Goal: Task Accomplishment & Management: Complete application form

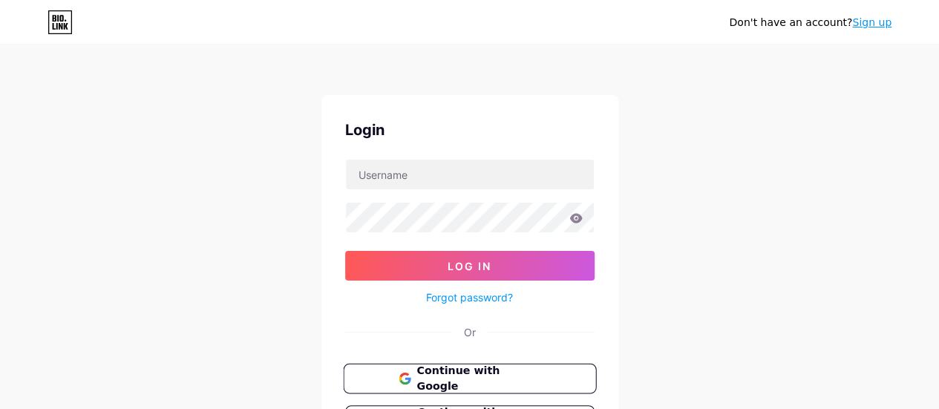
click at [498, 375] on span "Continue with Google" at bounding box center [479, 379] width 124 height 32
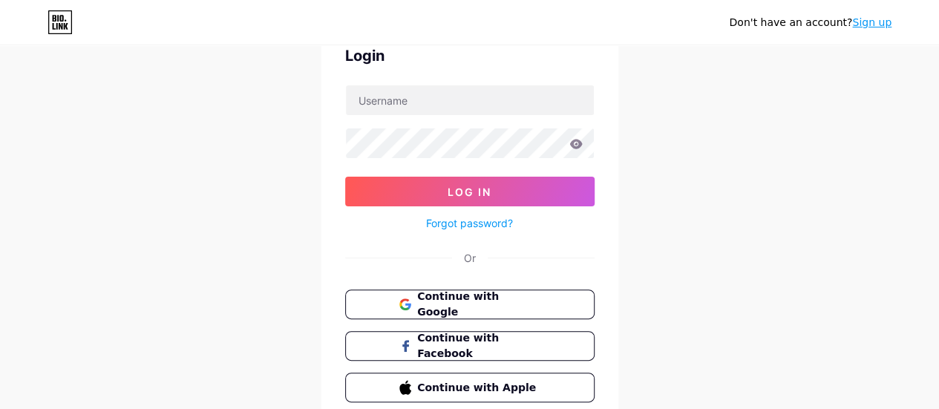
scroll to position [136, 0]
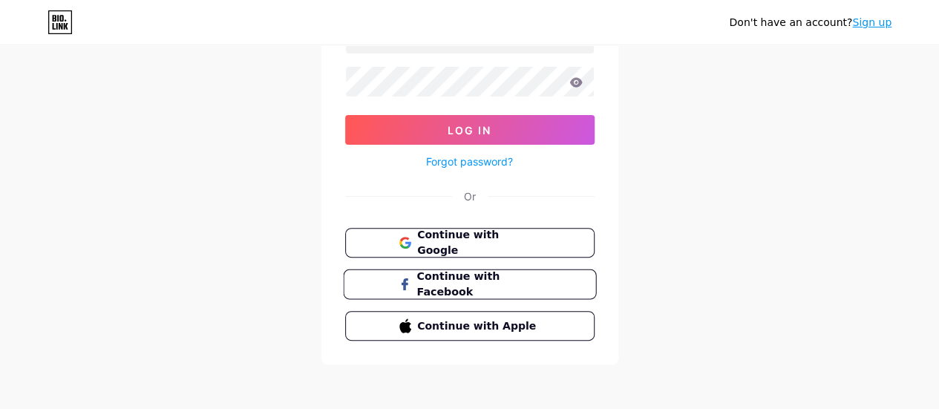
click at [460, 284] on span "Continue with Facebook" at bounding box center [479, 285] width 124 height 32
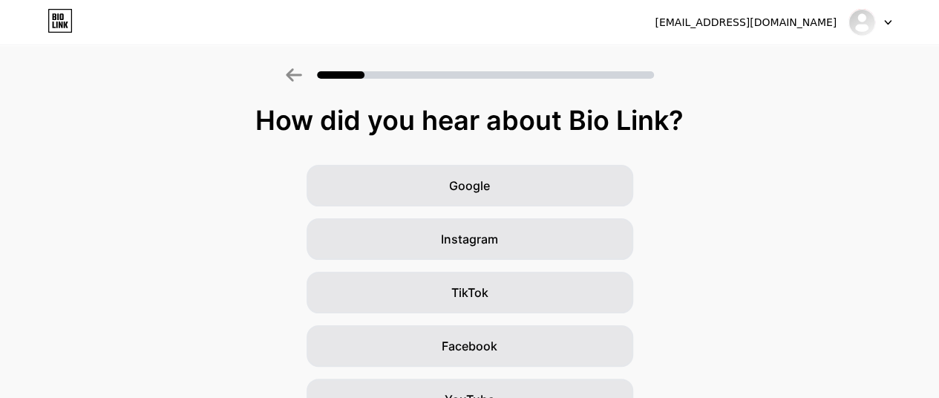
scroll to position [149, 0]
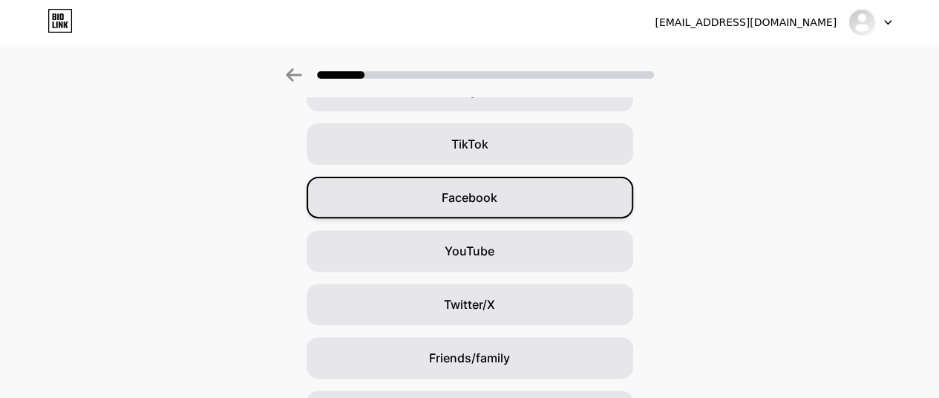
click at [498, 191] on span "Facebook" at bounding box center [470, 198] width 56 height 18
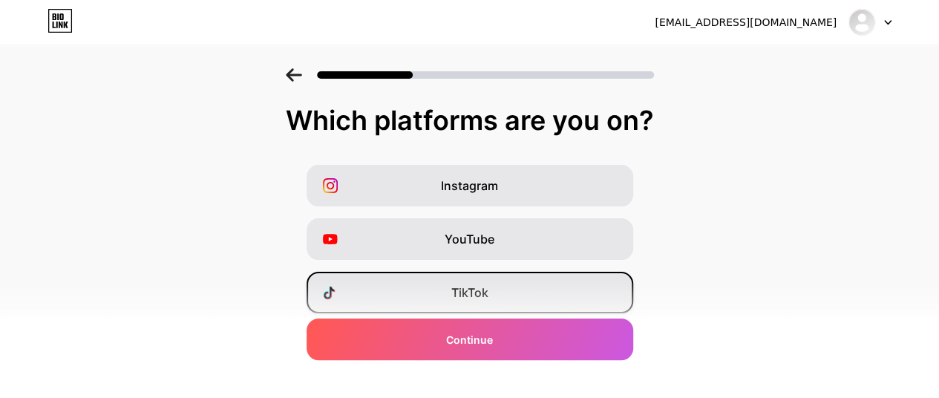
click at [468, 287] on span "TikTok" at bounding box center [470, 293] width 37 height 18
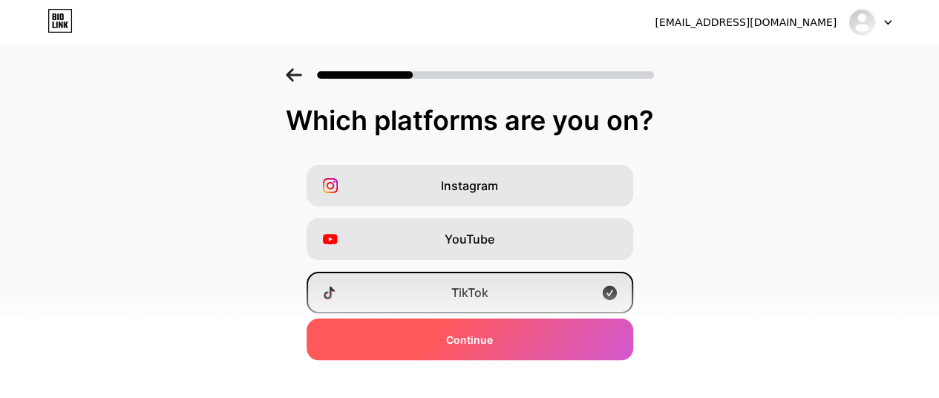
click at [480, 325] on div "Continue" at bounding box center [470, 340] width 327 height 42
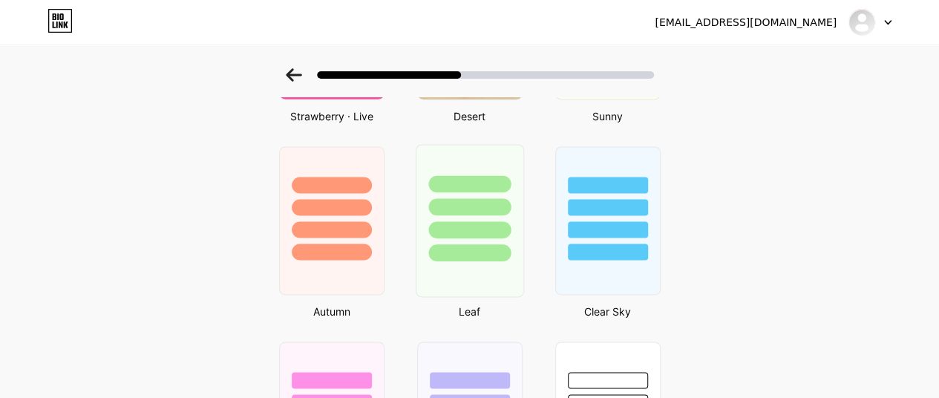
scroll to position [703, 0]
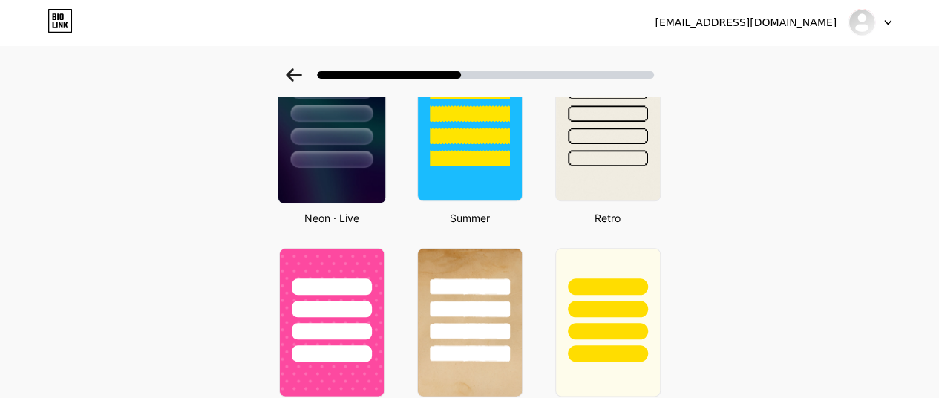
click at [349, 175] on img at bounding box center [331, 126] width 107 height 151
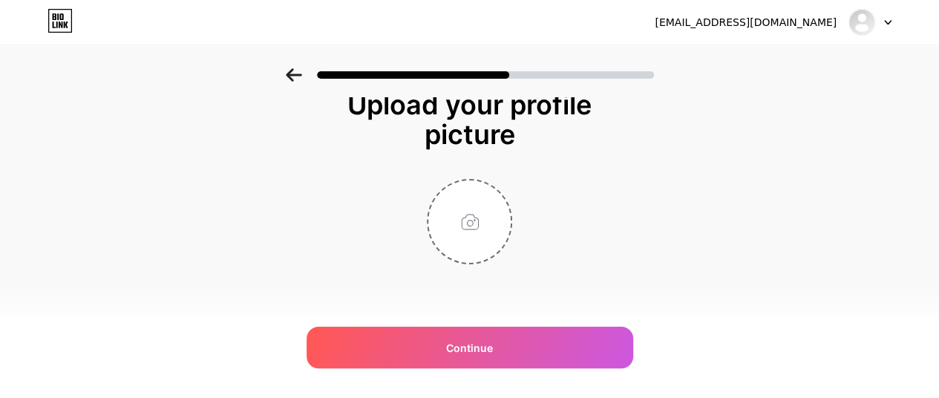
scroll to position [0, 0]
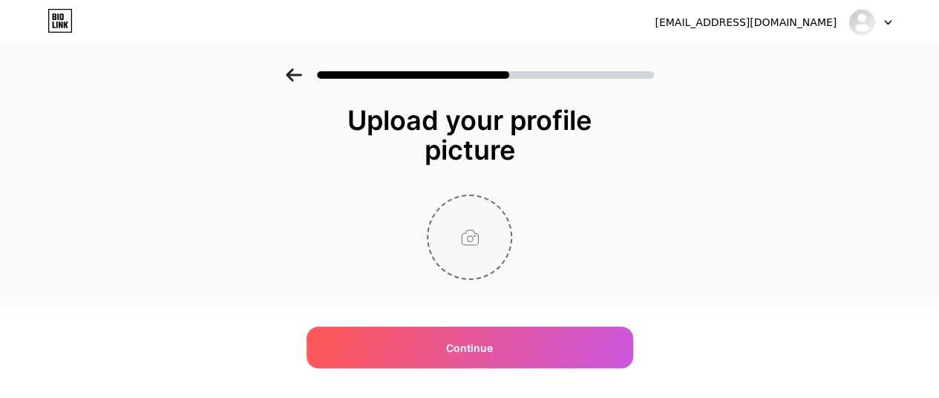
click at [477, 235] on input "file" at bounding box center [469, 237] width 82 height 82
type input "C:\fakepath\ảnh thẻ.png"
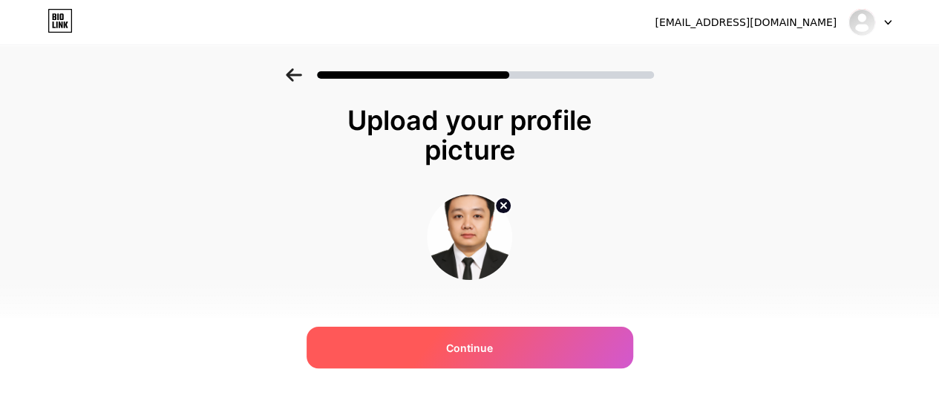
click at [511, 336] on div "Continue" at bounding box center [470, 348] width 327 height 42
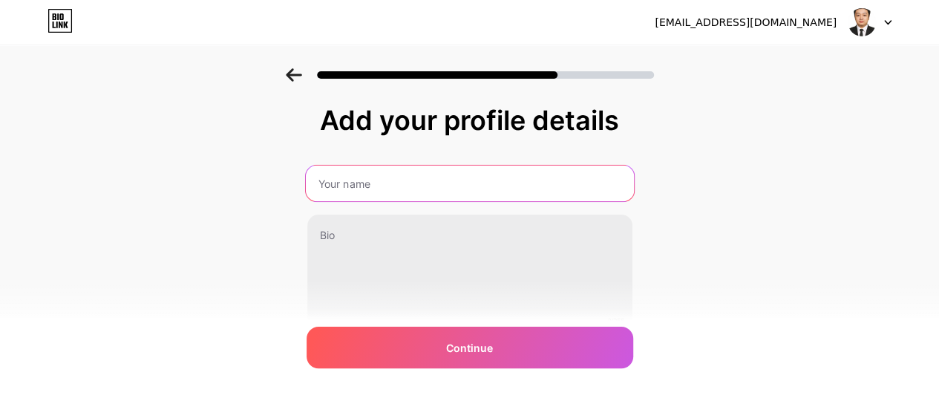
click at [455, 184] on input "text" at bounding box center [469, 184] width 328 height 36
click at [437, 194] on input "Kevin Bùi" at bounding box center [469, 184] width 328 height 36
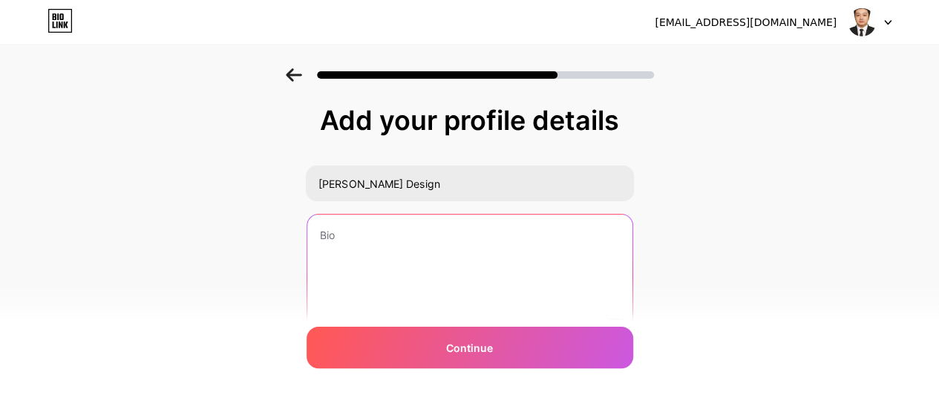
click at [417, 241] on textarea at bounding box center [469, 275] width 325 height 120
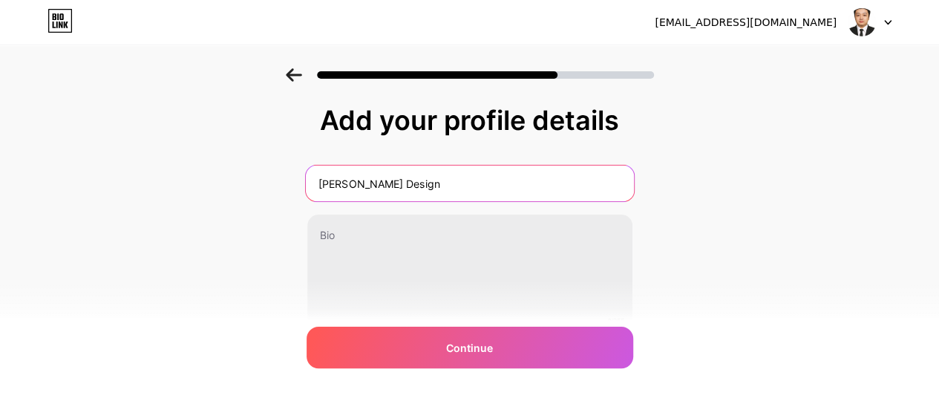
click at [439, 186] on input "Kevin Bùi Design" at bounding box center [469, 184] width 328 height 36
drag, startPoint x: 439, startPoint y: 186, endPoint x: 311, endPoint y: 180, distance: 127.9
click at [311, 180] on input "Kevin Bùi Design" at bounding box center [469, 184] width 328 height 36
type input "B"
type input "K"
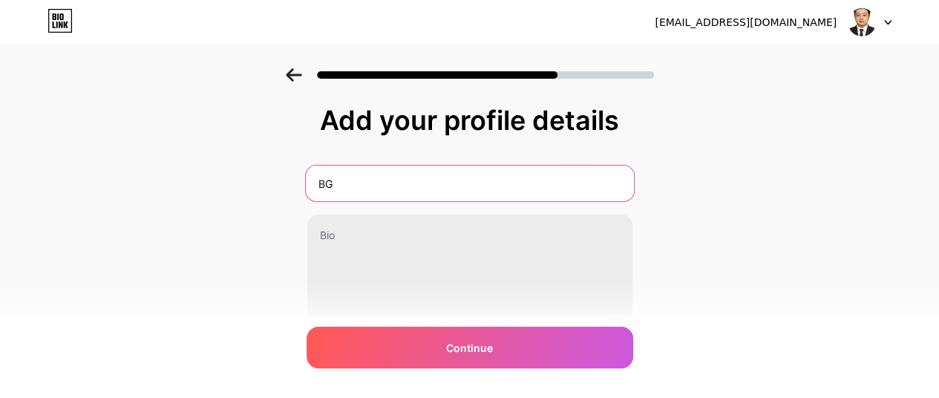
type input "B"
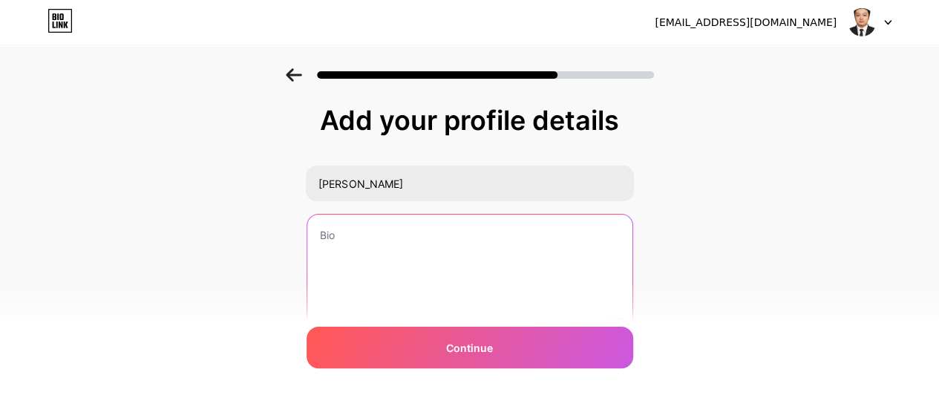
click at [405, 225] on textarea at bounding box center [469, 275] width 325 height 120
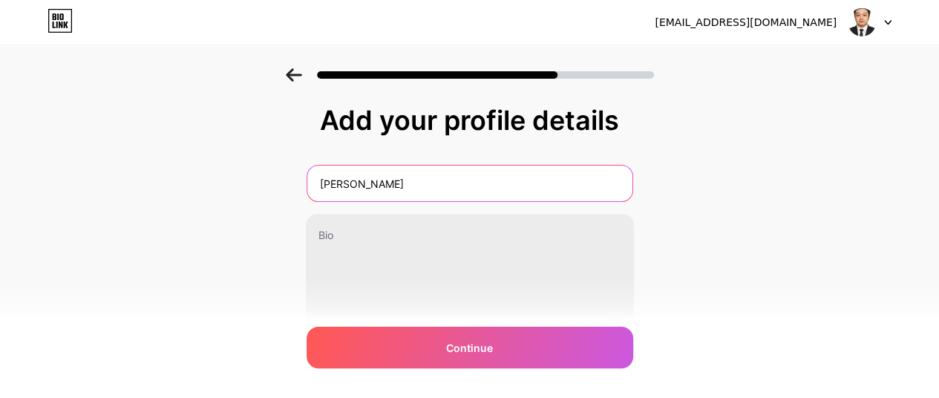
click at [414, 182] on input "Kevin Bùi" at bounding box center [469, 184] width 325 height 36
type input "Kevin Bùi Design"
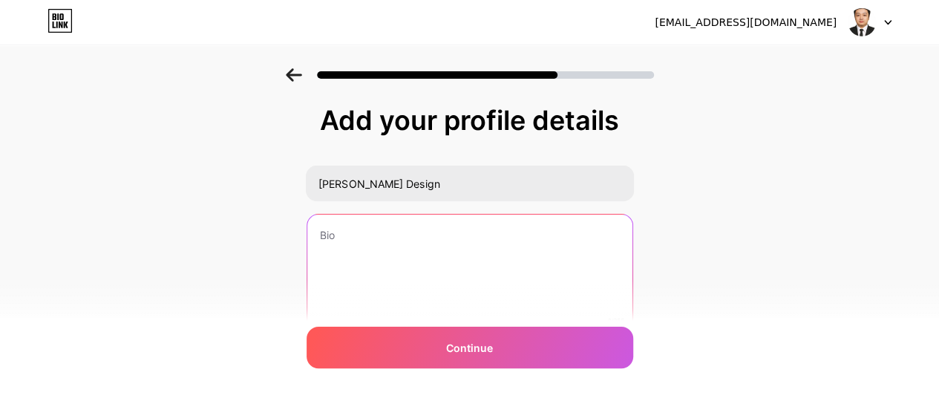
click at [344, 279] on textarea at bounding box center [469, 275] width 325 height 120
paste textarea "✨ Kevin Bùi | BG Design 🎨 Nhà thiết kế sáng tạo – Branding & Truyền thông 🚀 Sán…"
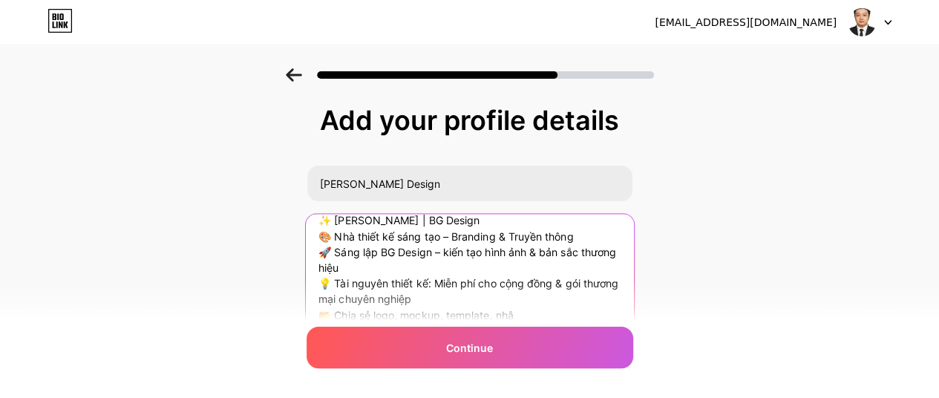
scroll to position [68, 0]
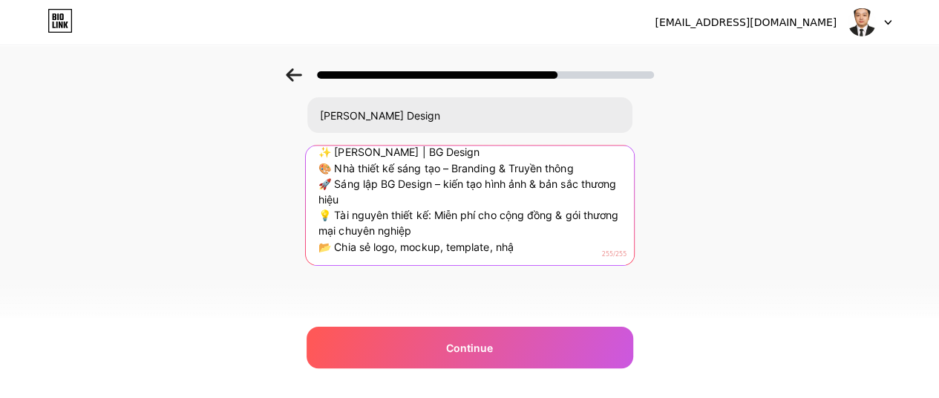
click at [329, 183] on textarea "✨ Kevin Bùi | BG Design 🎨 Nhà thiết kế sáng tạo – Branding & Truyền thông 🚀 Sán…" at bounding box center [469, 206] width 328 height 121
click at [468, 212] on textarea "✨ Kevin Bùi | BG Design 🎨 Nhà thiết kế sáng tạo – Branding & Truyền thông 🚀 Sán…" at bounding box center [469, 206] width 328 height 121
paste textarea "Kevin Bùi | BG Design Nhà thiết kế sáng tạo – Branding & Truyền thông Sáng lập …"
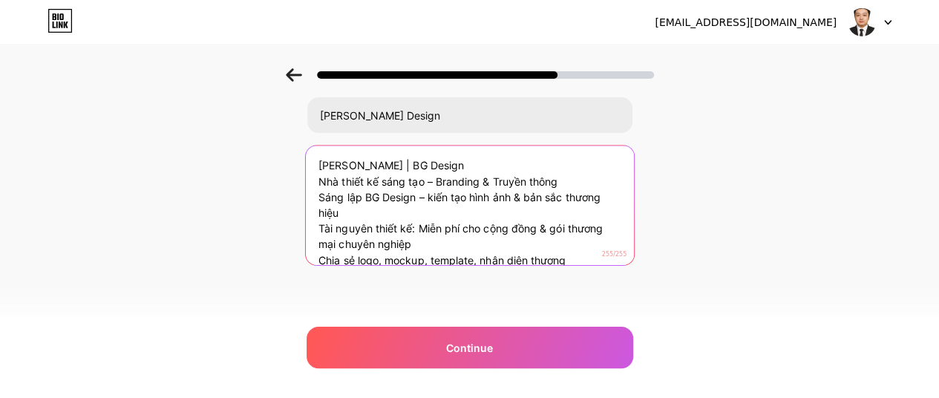
scroll to position [14, 0]
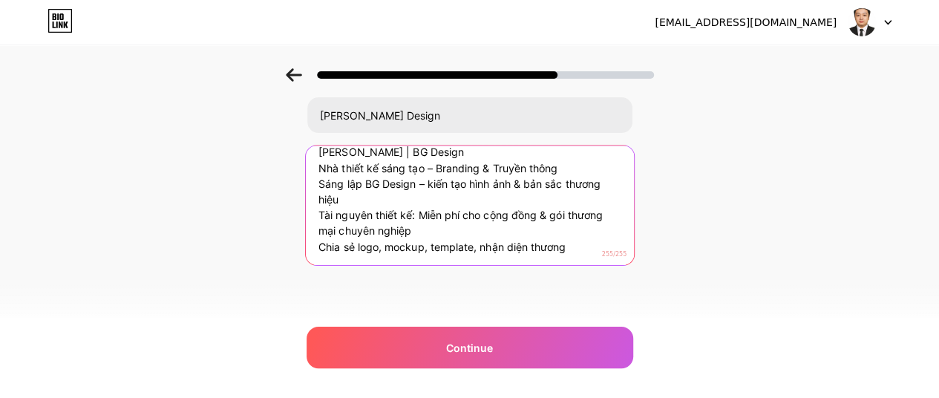
click at [415, 185] on textarea "Kevin Bùi | BG Design Nhà thiết kế sáng tạo – Branding & Truyền thông Sáng lập …" at bounding box center [469, 206] width 328 height 121
click at [444, 217] on textarea "Kevin Bùi | BG Design Nhà thiết kế sáng tạo – Branding & Truyền thông Sáng lập …" at bounding box center [469, 206] width 328 height 121
drag, startPoint x: 328, startPoint y: 198, endPoint x: 627, endPoint y: 255, distance: 303.8
click at [627, 255] on div "Kevin Bùi | BG Design Nhà thiết kế sáng tạo – Branding & Truyền thông Sáng lập …" at bounding box center [469, 205] width 330 height 121
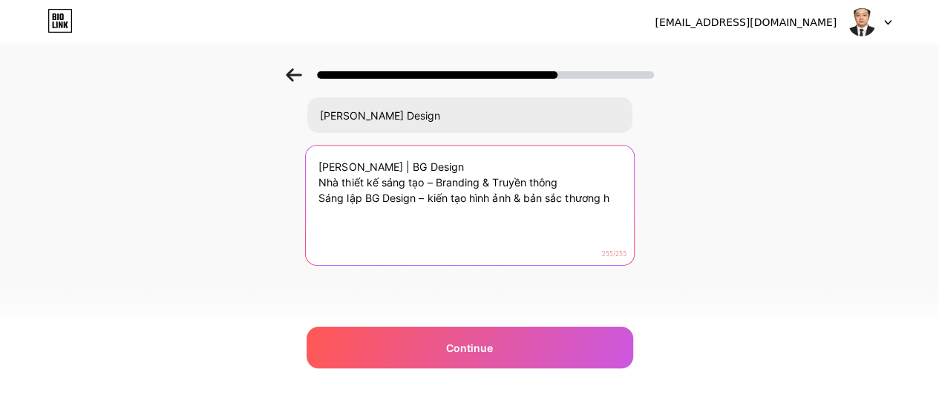
scroll to position [0, 0]
paste textarea "✨ Kevin Bùi | BG Design 🎨 Thiết kế sáng tạo – Nhận diện thương hiệu 📂 Chia sẻ t…"
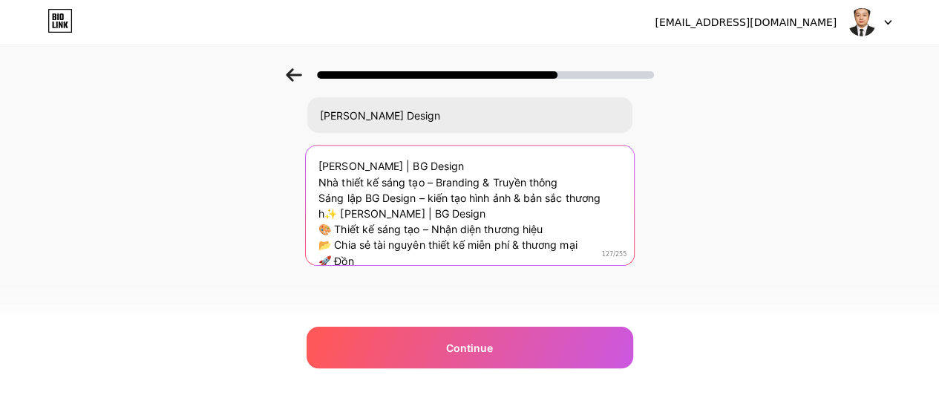
scroll to position [1, 0]
drag, startPoint x: 466, startPoint y: 214, endPoint x: 295, endPoint y: 207, distance: 170.9
click at [295, 207] on div "Add your profile details Kevin Bùi Design Kevin Bùi | BG Design Nhà thiết kế sá…" at bounding box center [469, 169] width 939 height 339
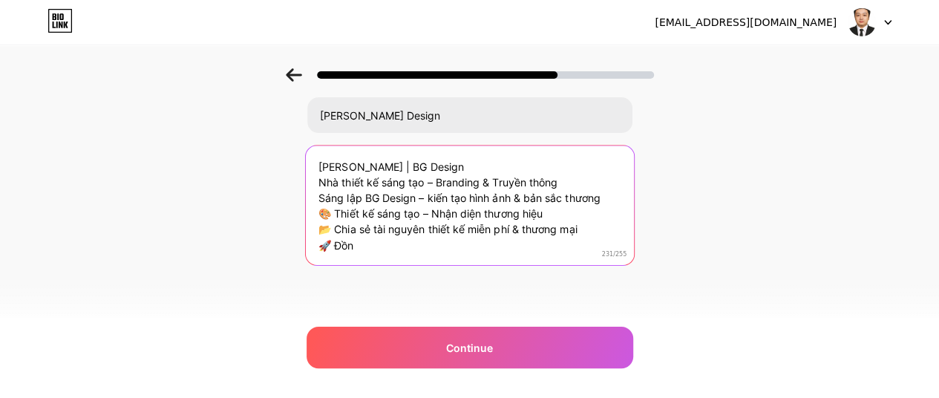
scroll to position [1, 0]
click at [341, 209] on textarea "Kevin Bùi | BG Design Nhà thiết kế sáng tạo – Branding & Truyền thông Sáng lập …" at bounding box center [469, 204] width 328 height 121
click at [340, 226] on textarea "Kevin Bùi | BG Design Nhà thiết kế sáng tạo – Branding & Truyền thông Sáng lập …" at bounding box center [469, 204] width 328 height 121
click at [339, 238] on textarea "Kevin Bùi | BG Design Nhà thiết kế sáng tạo – Branding & Truyền thông Sáng lập …" at bounding box center [469, 204] width 328 height 121
drag, startPoint x: 569, startPoint y: 226, endPoint x: 586, endPoint y: 226, distance: 17.1
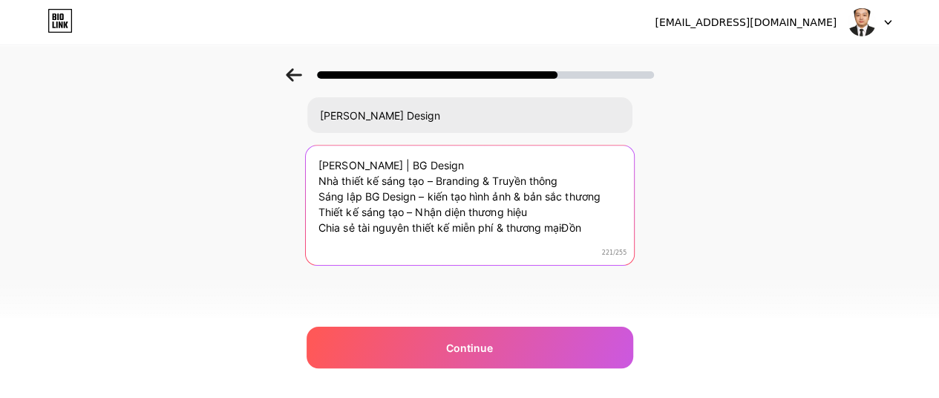
click at [586, 226] on textarea "Kevin Bùi | BG Design Nhà thiết kế sáng tạo – Branding & Truyền thông Sáng lập …" at bounding box center [469, 204] width 328 height 121
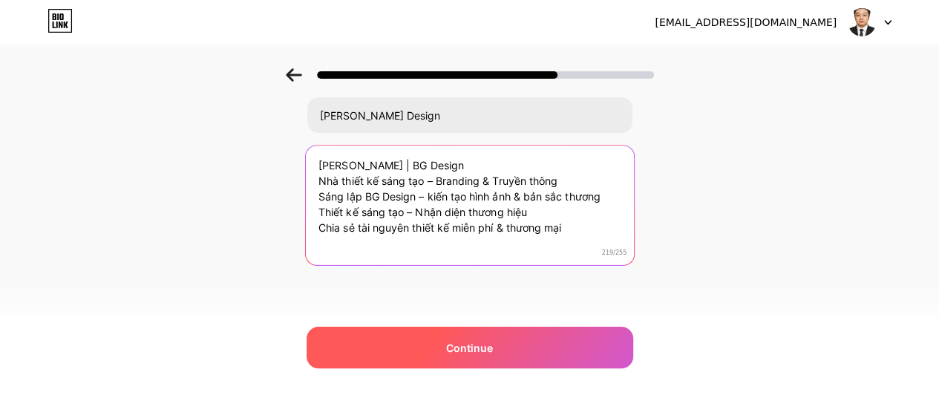
type textarea "Kevin Bùi | BG Design Nhà thiết kế sáng tạo – Branding & Truyền thông Sáng lập …"
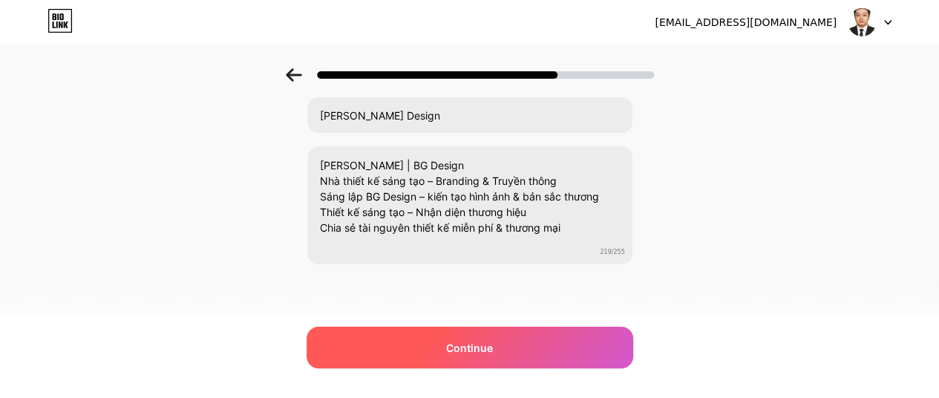
click at [520, 336] on div "Continue" at bounding box center [470, 348] width 327 height 42
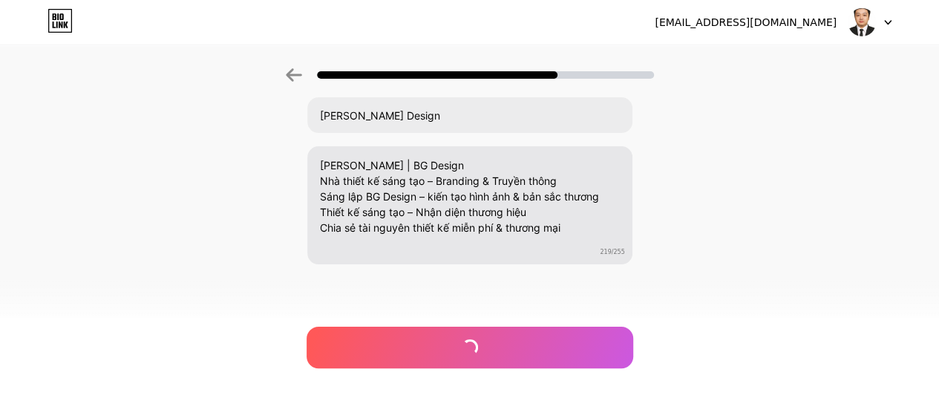
scroll to position [0, 0]
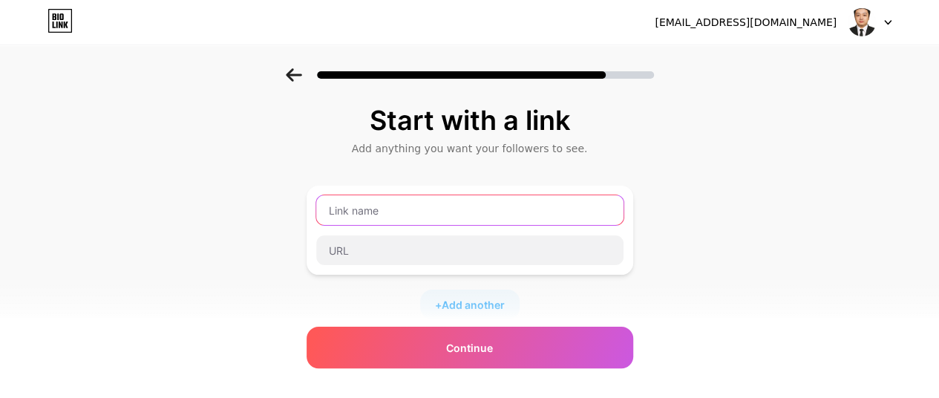
click at [397, 212] on input "text" at bounding box center [469, 210] width 307 height 30
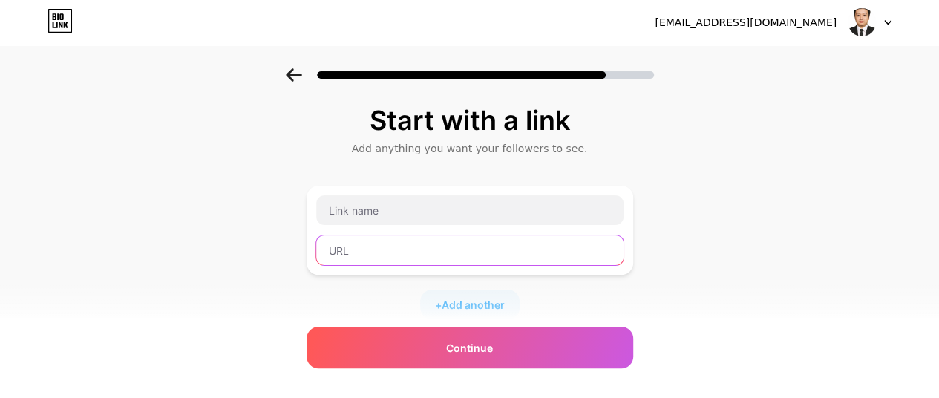
click at [397, 239] on input "text" at bounding box center [469, 250] width 307 height 30
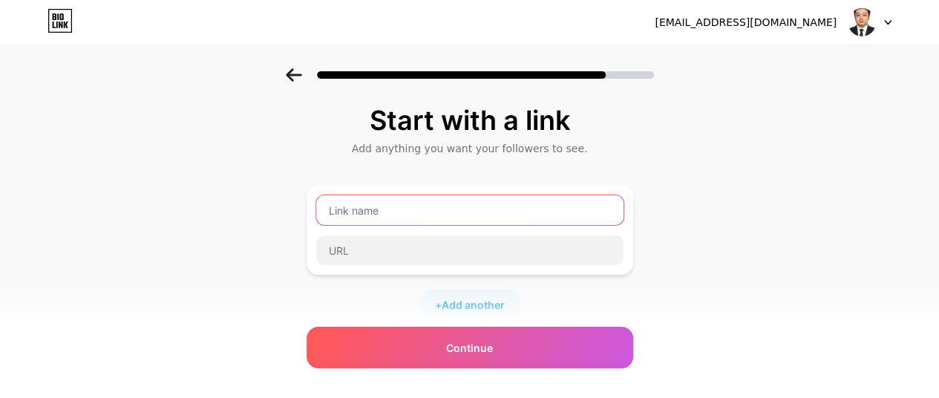
click at [423, 203] on input "text" at bounding box center [469, 210] width 307 height 30
type input "K"
type input "BGGROUP"
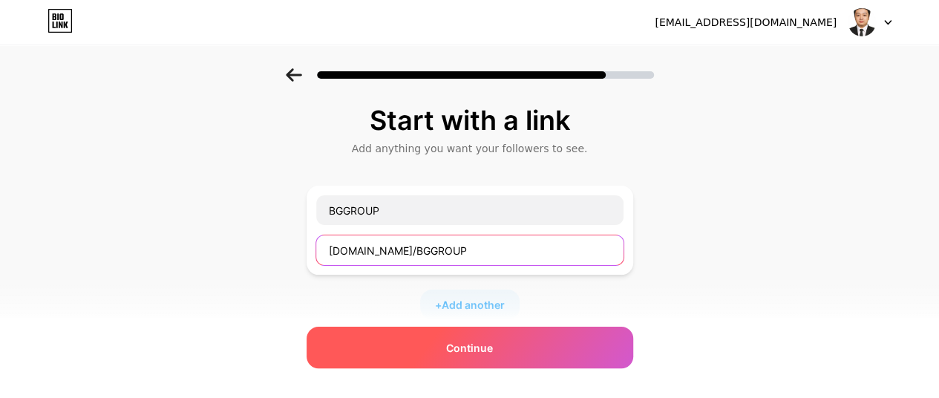
type input "bio.link/BGGROUP"
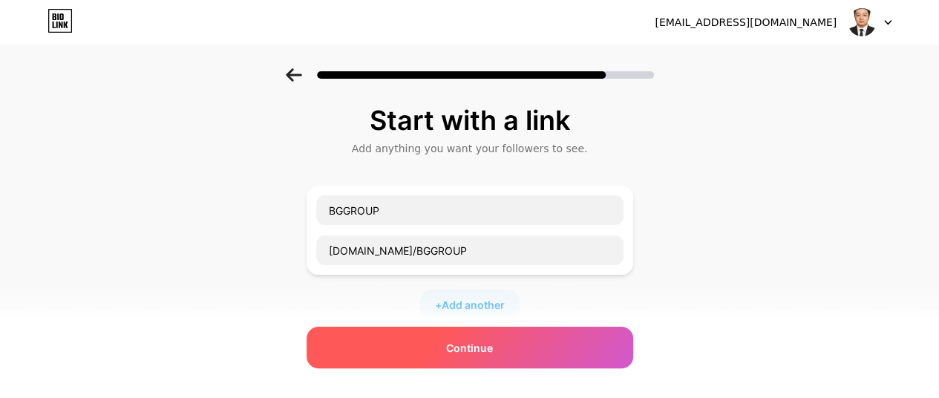
click at [449, 353] on div "Continue" at bounding box center [470, 348] width 327 height 42
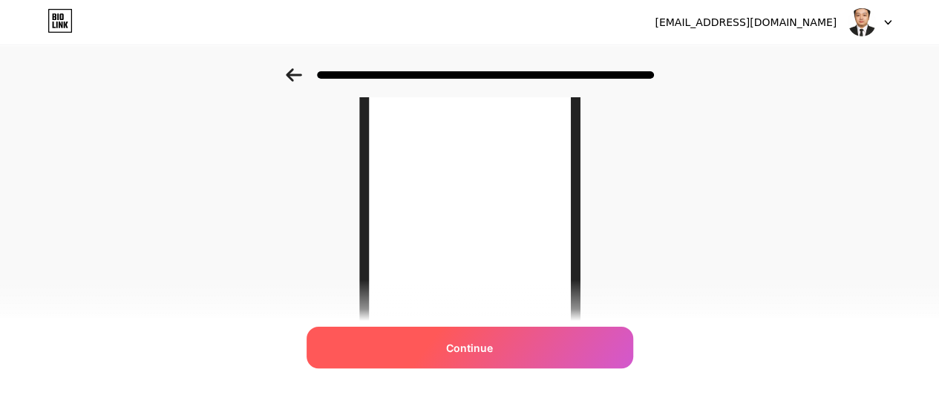
scroll to position [274, 0]
click at [493, 341] on span "Continue" at bounding box center [469, 348] width 47 height 16
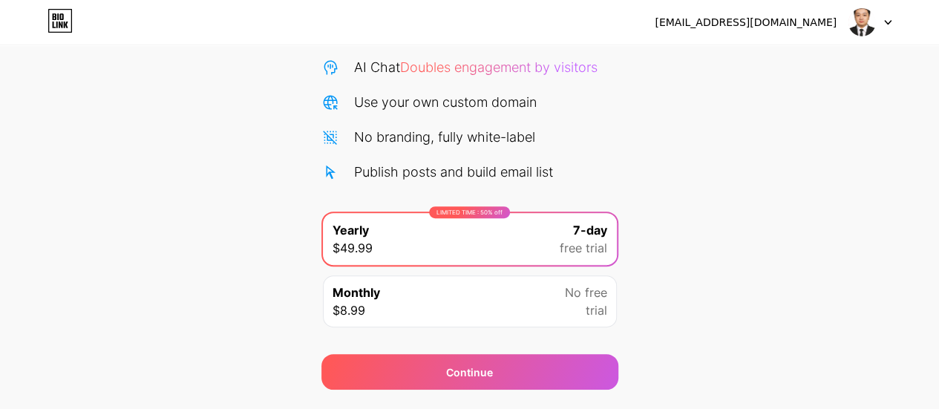
scroll to position [187, 0]
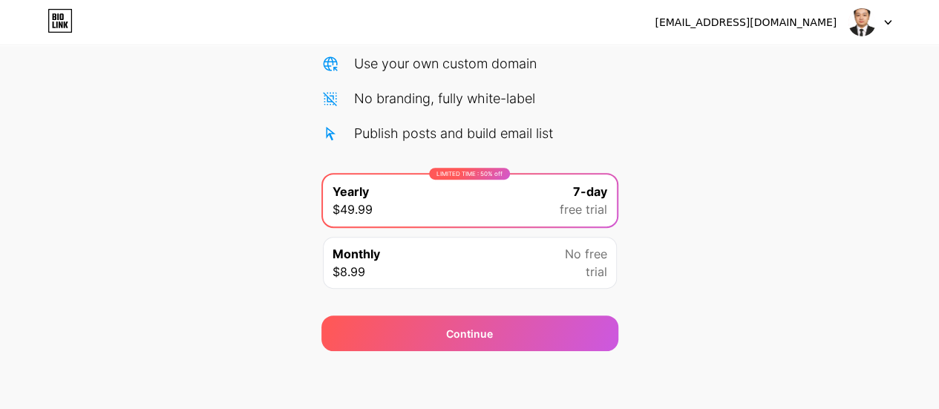
click at [511, 262] on div "Monthly $8.99 No free trial" at bounding box center [470, 263] width 294 height 52
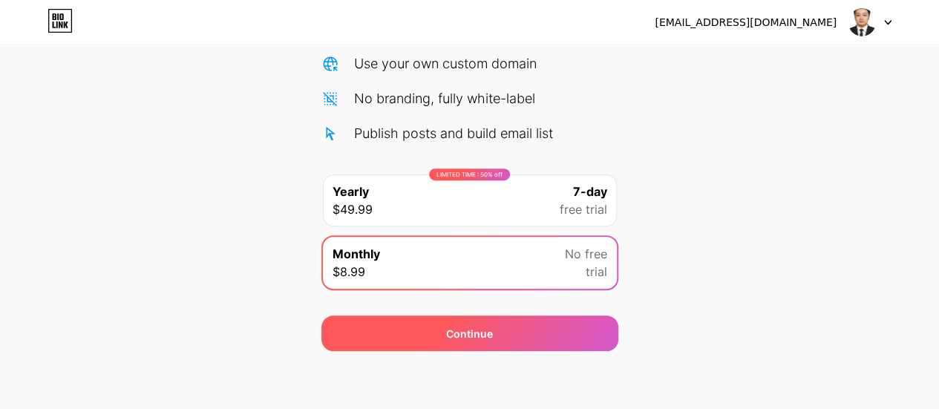
click at [527, 327] on div "Continue" at bounding box center [470, 334] width 297 height 36
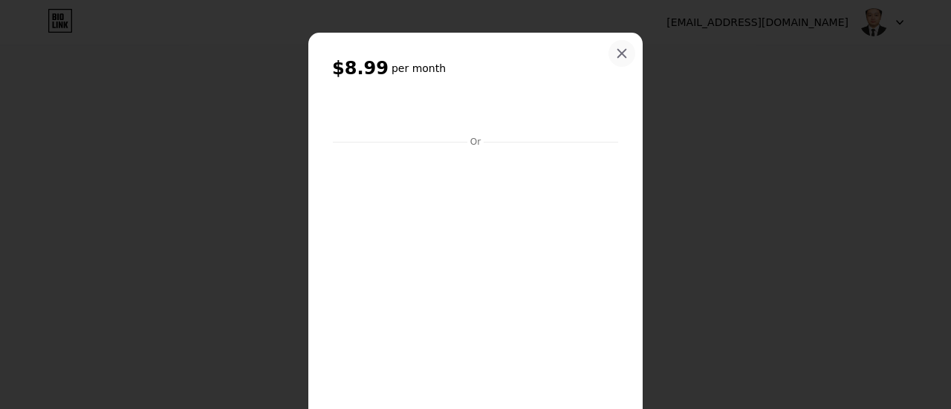
click at [616, 53] on icon at bounding box center [622, 54] width 12 height 12
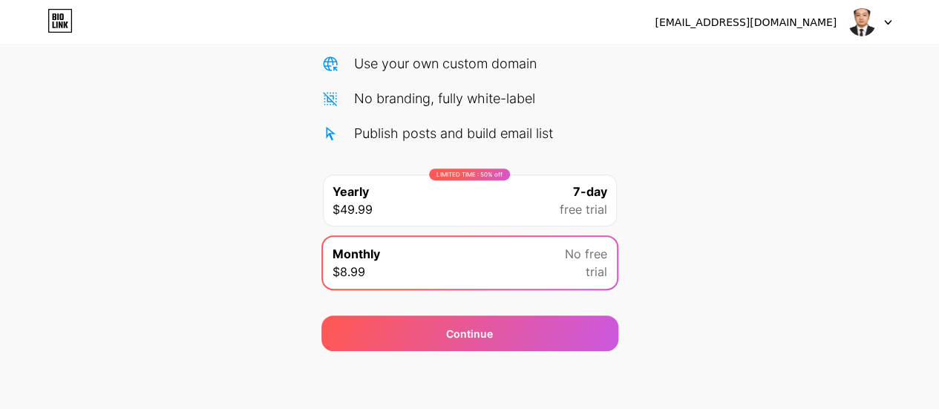
scroll to position [0, 0]
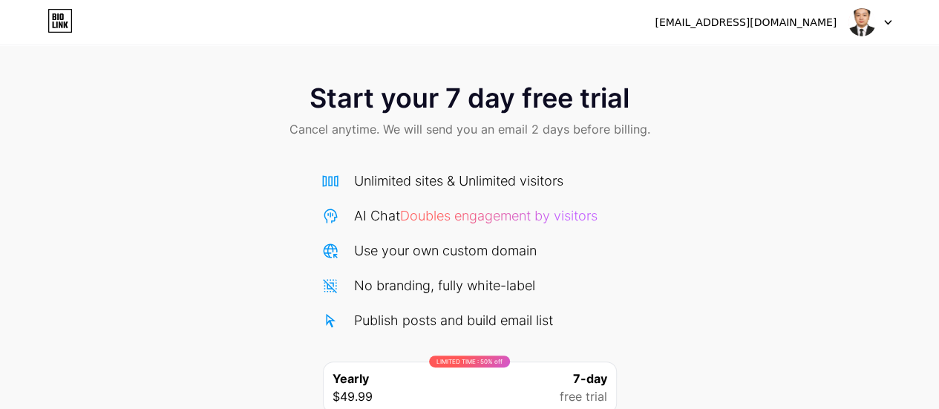
click at [860, 29] on img at bounding box center [862, 22] width 28 height 28
click at [570, 136] on span "Cancel anytime. We will send you an email 2 days before billing." at bounding box center [470, 129] width 361 height 18
